Goal: Information Seeking & Learning: Find specific fact

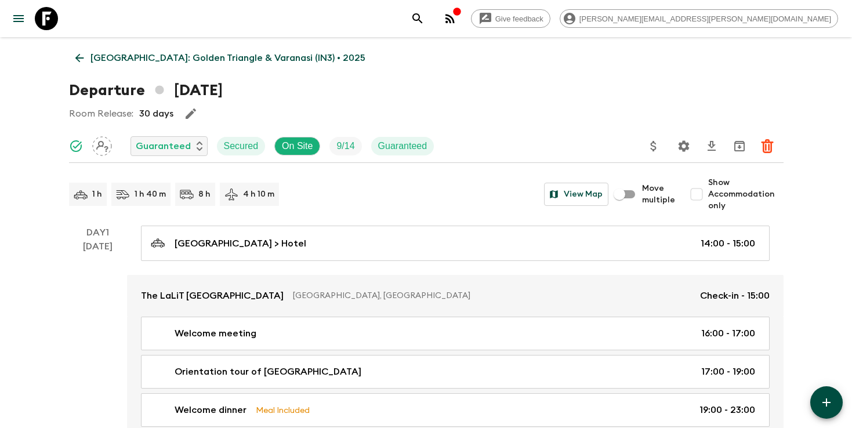
click at [424, 14] on icon "search adventures" at bounding box center [418, 19] width 14 height 14
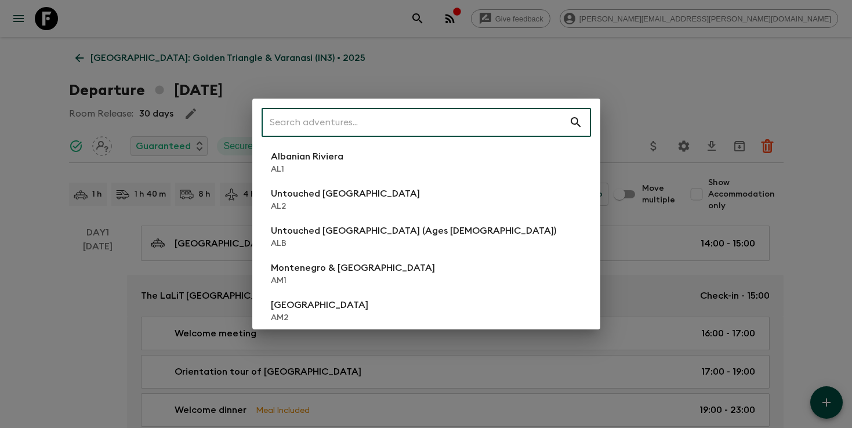
click at [499, 119] on input "text" at bounding box center [415, 122] width 307 height 32
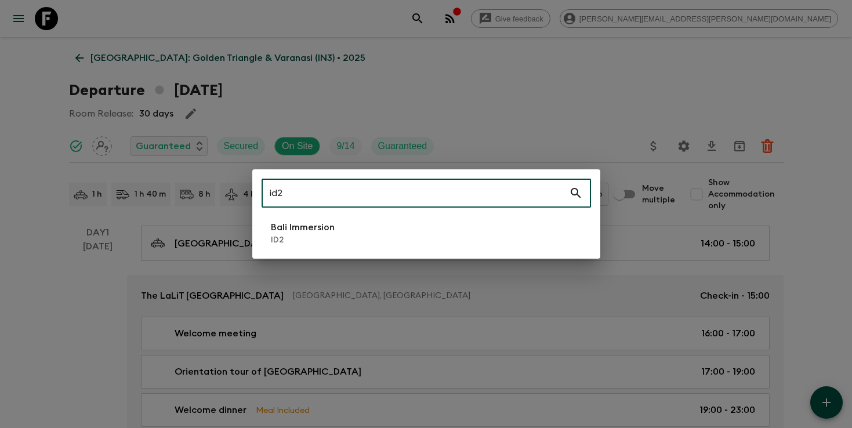
type input "id2"
click at [354, 235] on li "Bali Immersion ID2" at bounding box center [426, 233] width 329 height 32
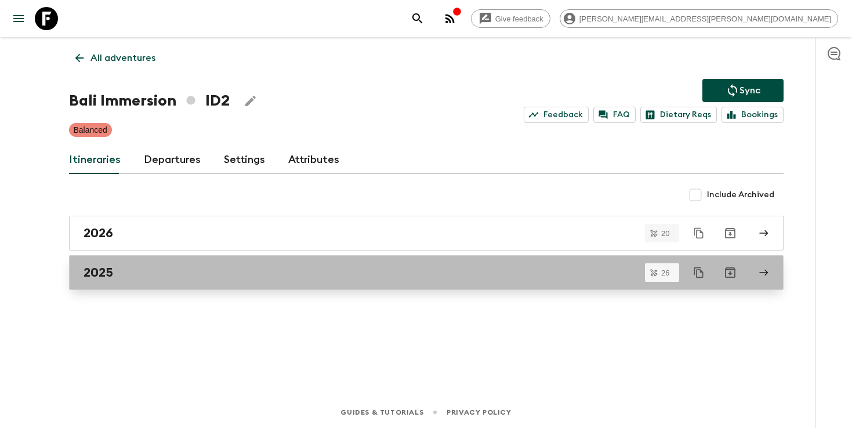
click at [311, 267] on div "2025" at bounding box center [415, 272] width 663 height 15
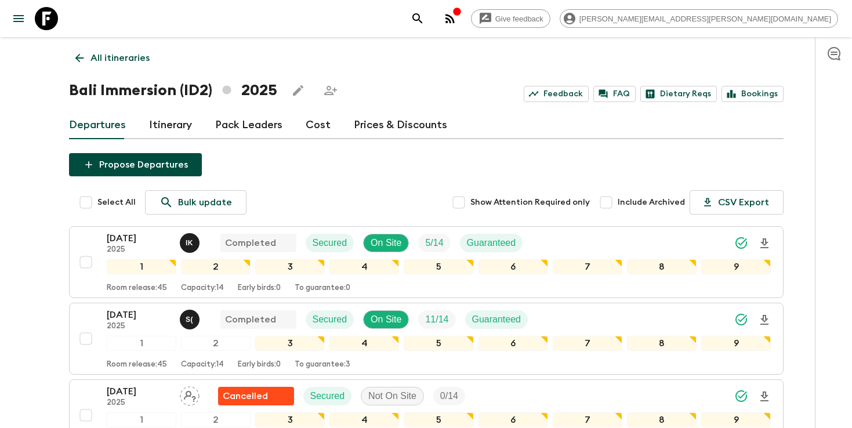
click at [130, 58] on p "All itineraries" at bounding box center [119, 58] width 59 height 14
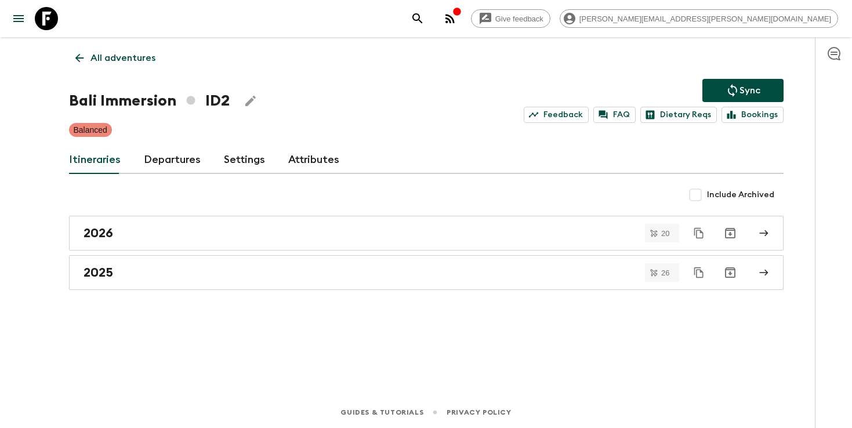
click at [424, 21] on icon "search adventures" at bounding box center [418, 19] width 14 height 14
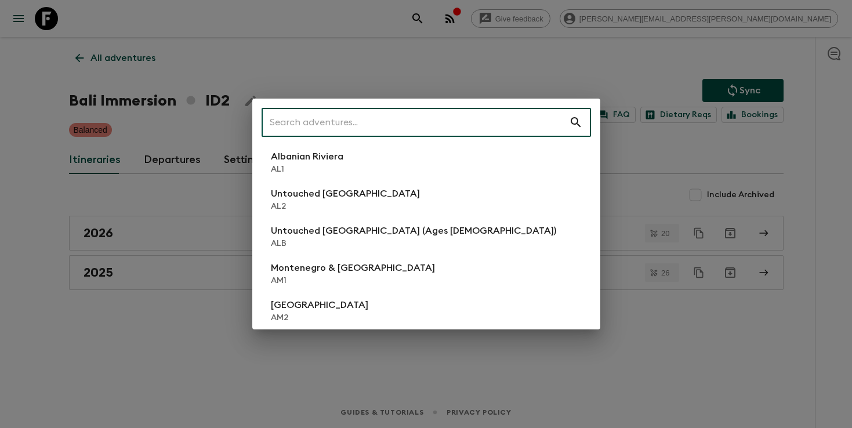
click at [364, 119] on input "text" at bounding box center [415, 122] width 307 height 32
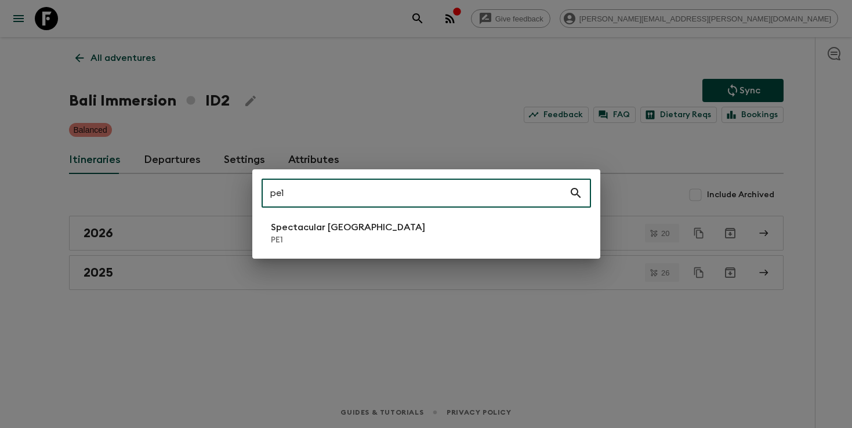
type input "pe1"
click at [313, 235] on p "PE1" at bounding box center [348, 240] width 154 height 12
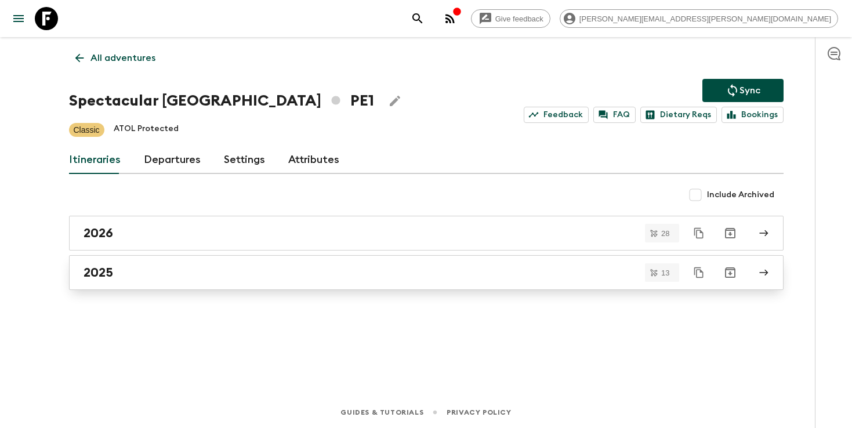
click at [282, 259] on link "2025" at bounding box center [426, 272] width 714 height 35
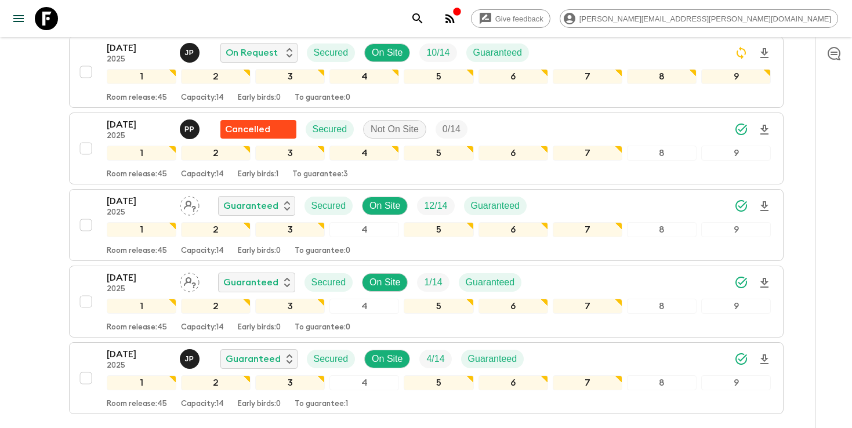
scroll to position [823, 0]
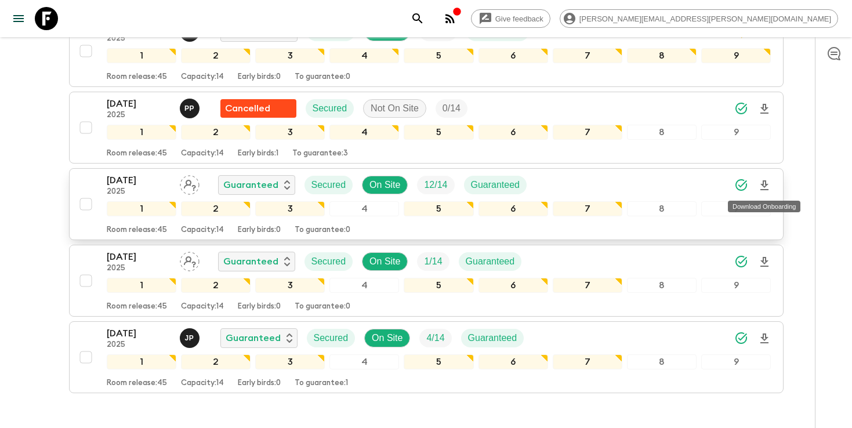
click at [768, 184] on icon "Download Onboarding" at bounding box center [764, 186] width 14 height 14
click at [424, 20] on icon "search adventures" at bounding box center [418, 19] width 14 height 14
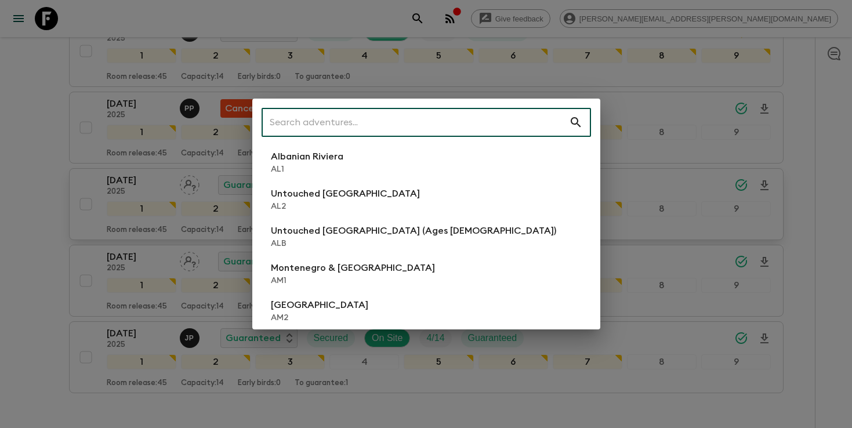
click at [449, 127] on input "text" at bounding box center [415, 122] width 307 height 32
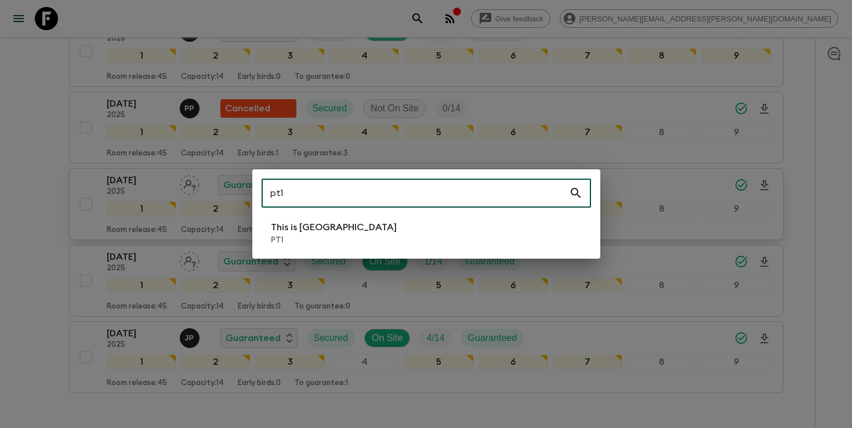
type input "pt1"
click at [349, 237] on li "This is Portugal PT1" at bounding box center [426, 233] width 329 height 32
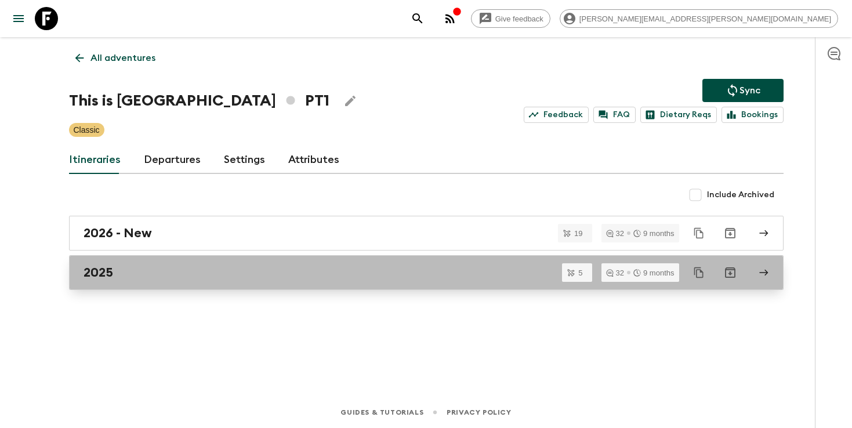
click at [365, 285] on link "2025" at bounding box center [426, 272] width 714 height 35
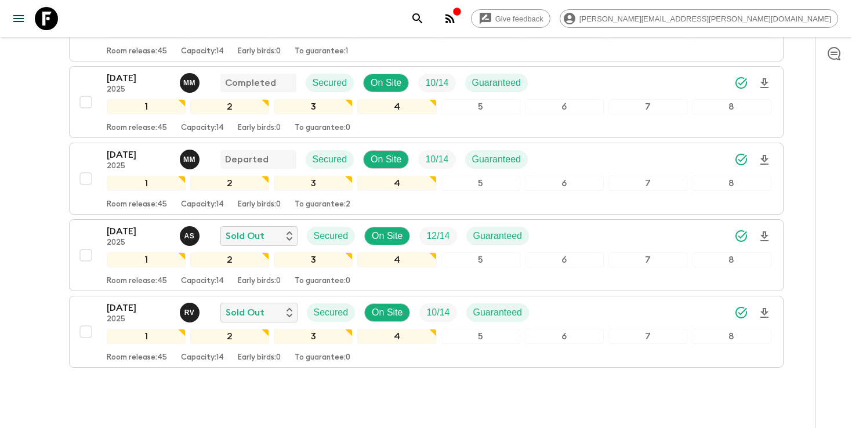
scroll to position [282, 0]
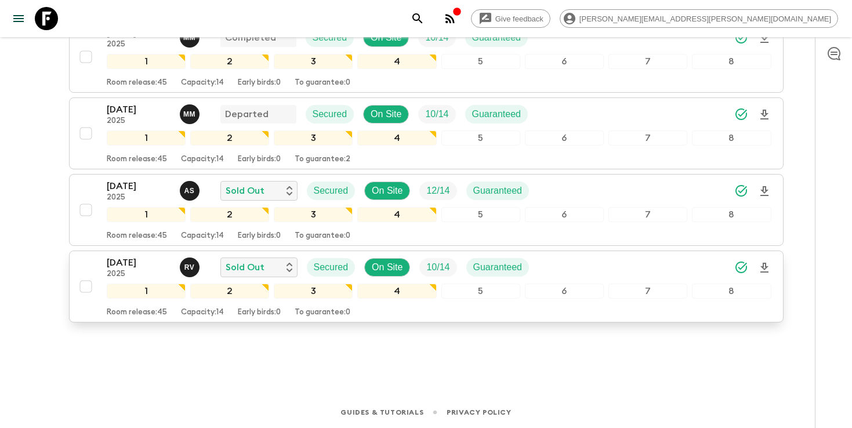
click at [771, 265] on button "[DATE] 2025 R V Sold Out Secured On Site 10 / 14 Guaranteed 1 2 3 4 5 6 7 8 Roo…" at bounding box center [426, 287] width 714 height 72
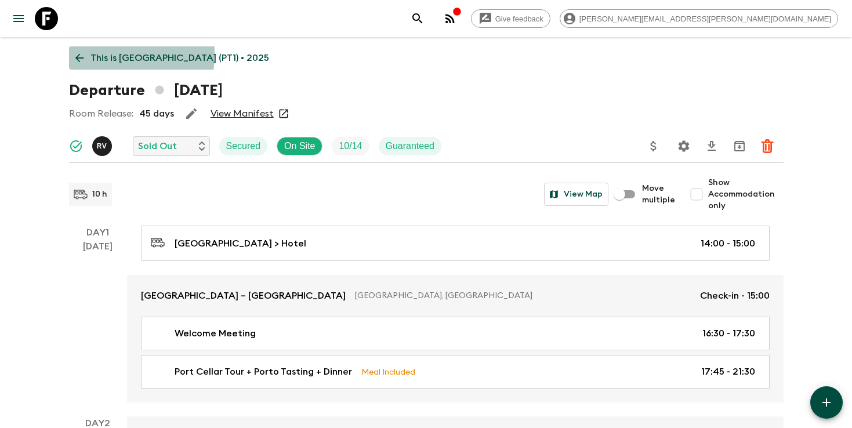
click at [80, 53] on icon at bounding box center [79, 58] width 13 height 13
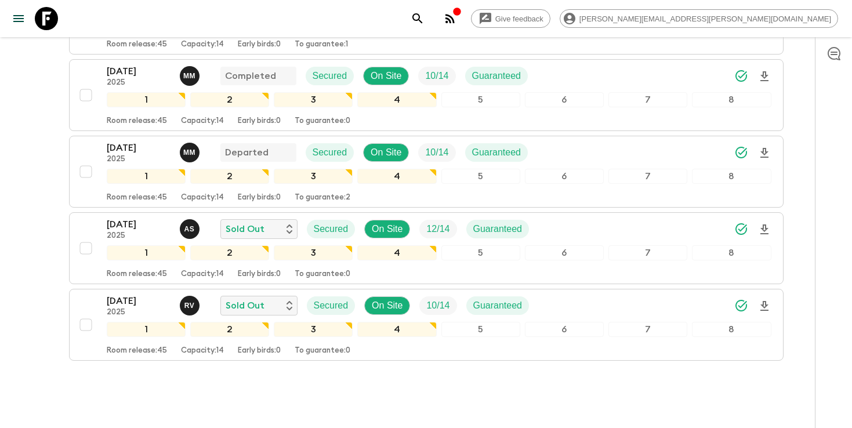
scroll to position [282, 0]
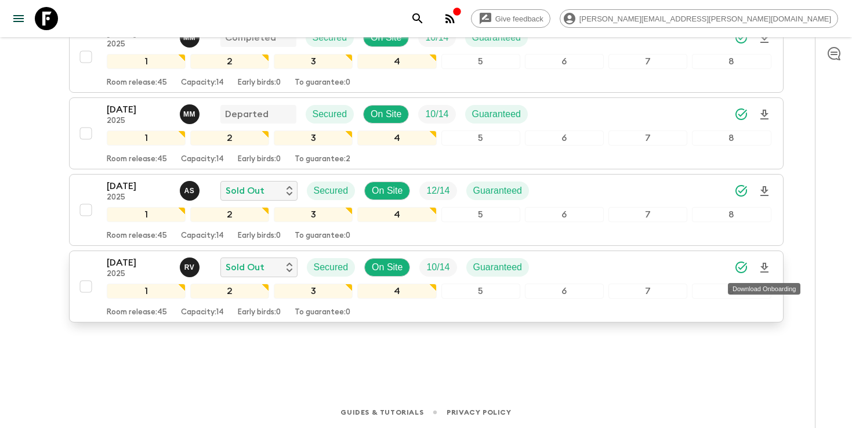
click at [765, 269] on icon "Download Onboarding" at bounding box center [764, 268] width 14 height 14
click at [422, 19] on icon "search adventures" at bounding box center [417, 18] width 10 height 10
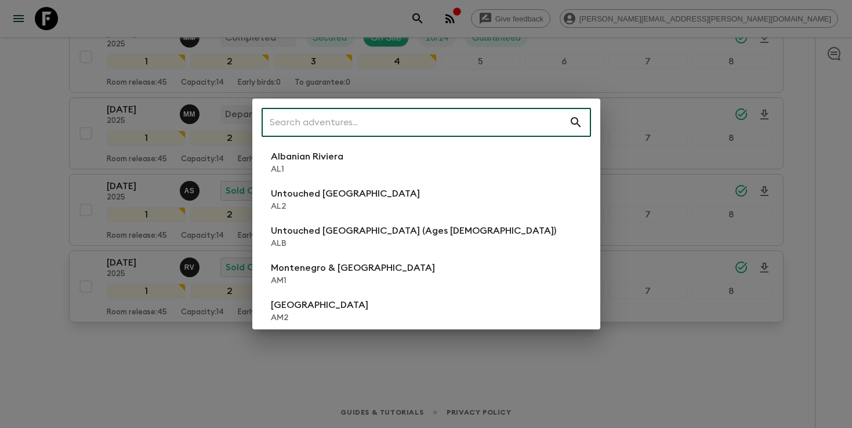
click at [384, 129] on input "text" at bounding box center [415, 122] width 307 height 32
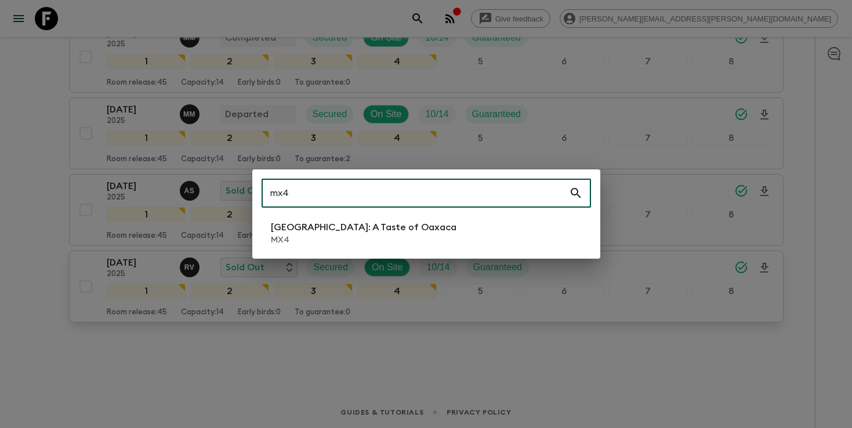
type input "mx4"
click at [387, 222] on li "[GEOGRAPHIC_DATA]: A Taste of Oaxaca MX4" at bounding box center [426, 233] width 329 height 32
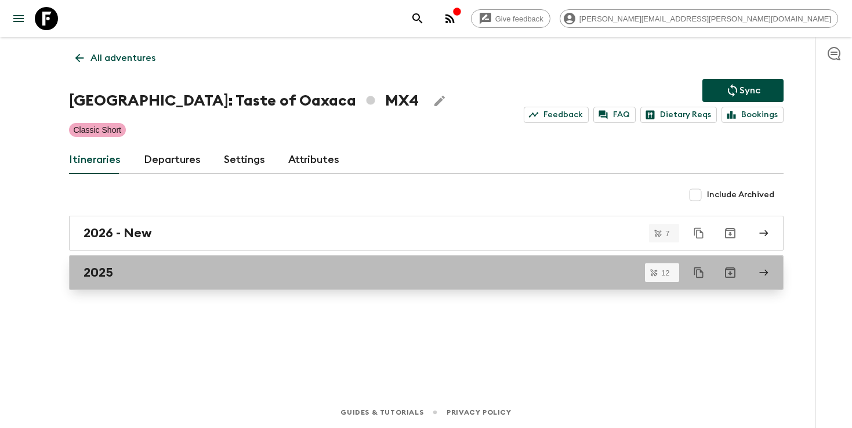
click at [354, 274] on div "2025" at bounding box center [415, 272] width 663 height 15
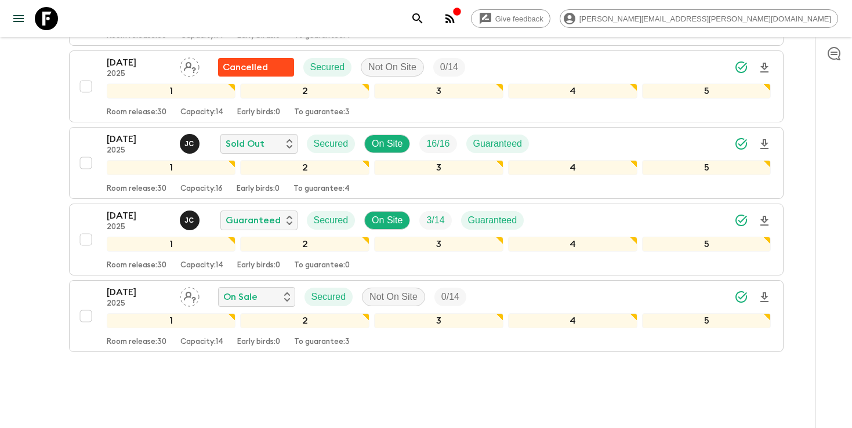
scroll to position [818, 0]
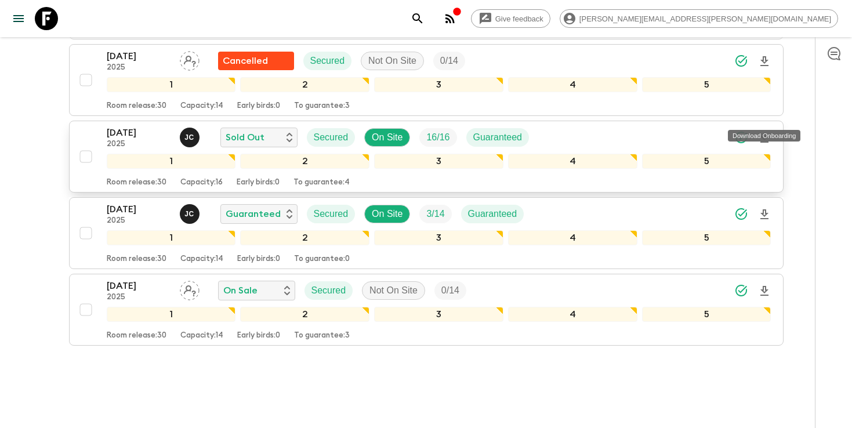
click at [764, 131] on icon "Download Onboarding" at bounding box center [764, 138] width 14 height 14
click at [424, 21] on icon "search adventures" at bounding box center [418, 19] width 14 height 14
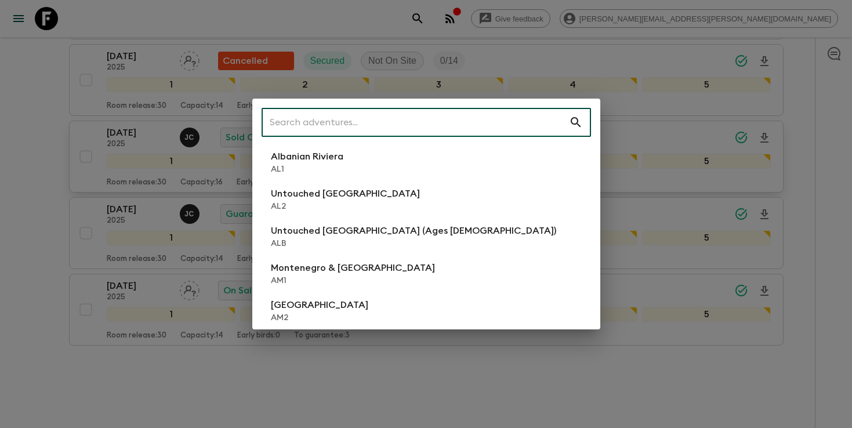
click at [460, 126] on input "text" at bounding box center [415, 122] width 307 height 32
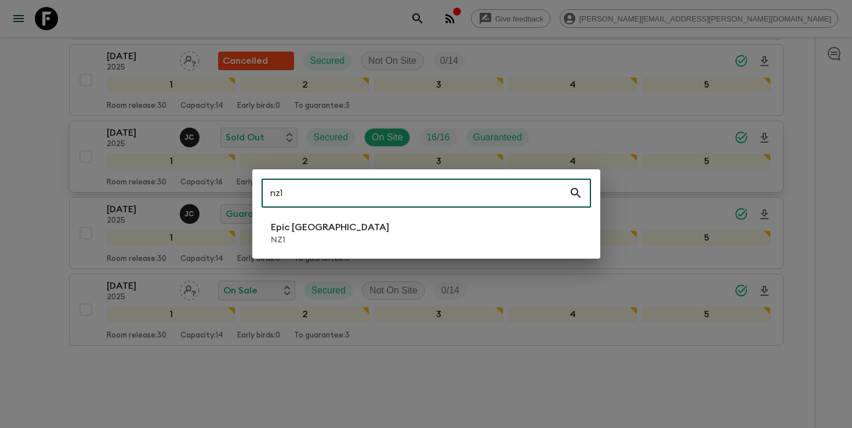
type input "nz1"
click at [356, 227] on li "Epic [GEOGRAPHIC_DATA] NZ1" at bounding box center [426, 233] width 329 height 32
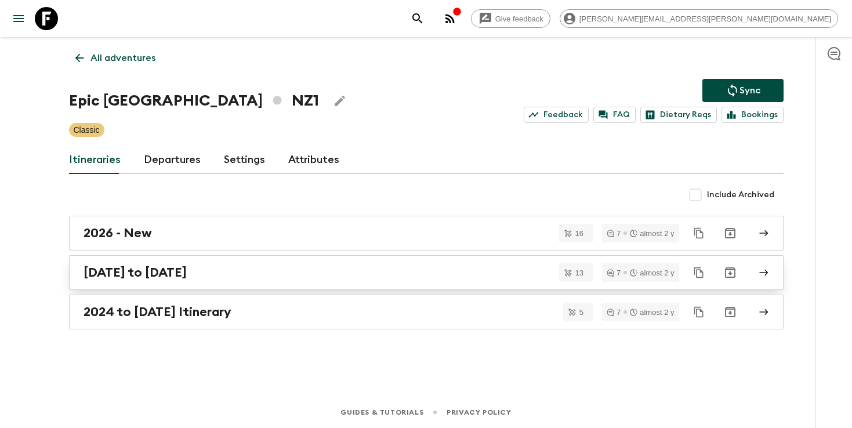
click at [270, 277] on div "[DATE] to [DATE]" at bounding box center [415, 272] width 663 height 15
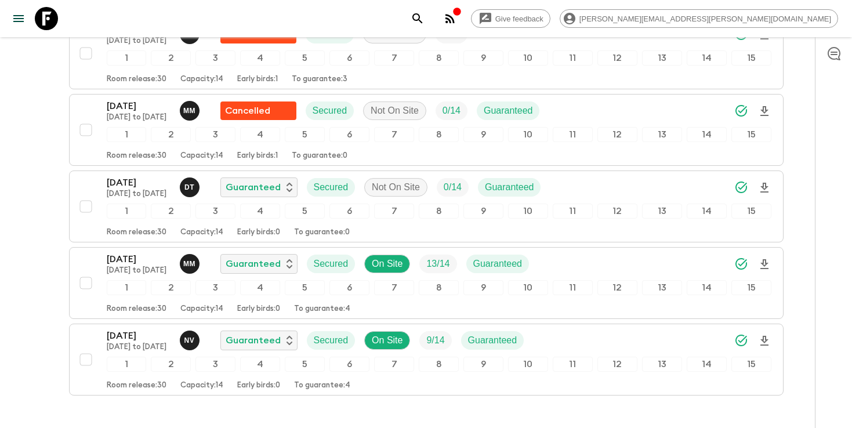
scroll to position [894, 0]
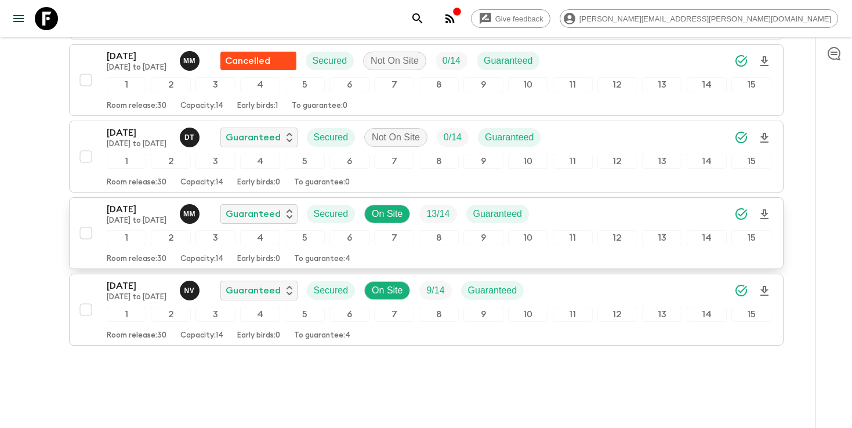
click at [641, 202] on div "[DATE] [DATE] to [DATE] M M Guaranteed Secured On Site 13 / 14 Guaranteed" at bounding box center [439, 213] width 665 height 23
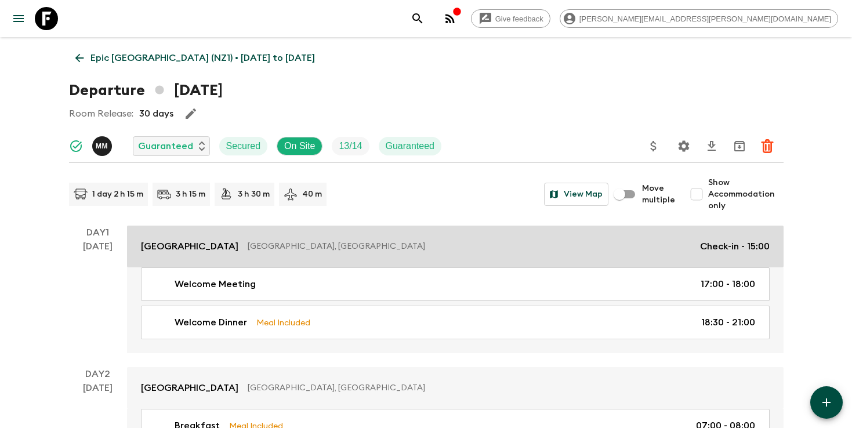
click at [463, 228] on link "[GEOGRAPHIC_DATA], [GEOGRAPHIC_DATA] Check-in - 15:00" at bounding box center [455, 247] width 656 height 42
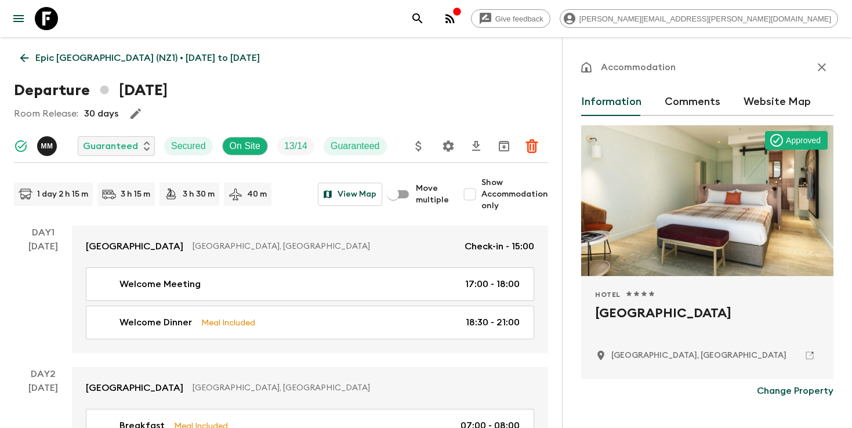
click at [639, 313] on h2 "[GEOGRAPHIC_DATA]" at bounding box center [707, 322] width 224 height 37
copy div "[GEOGRAPHIC_DATA]"
